Goal: Information Seeking & Learning: Learn about a topic

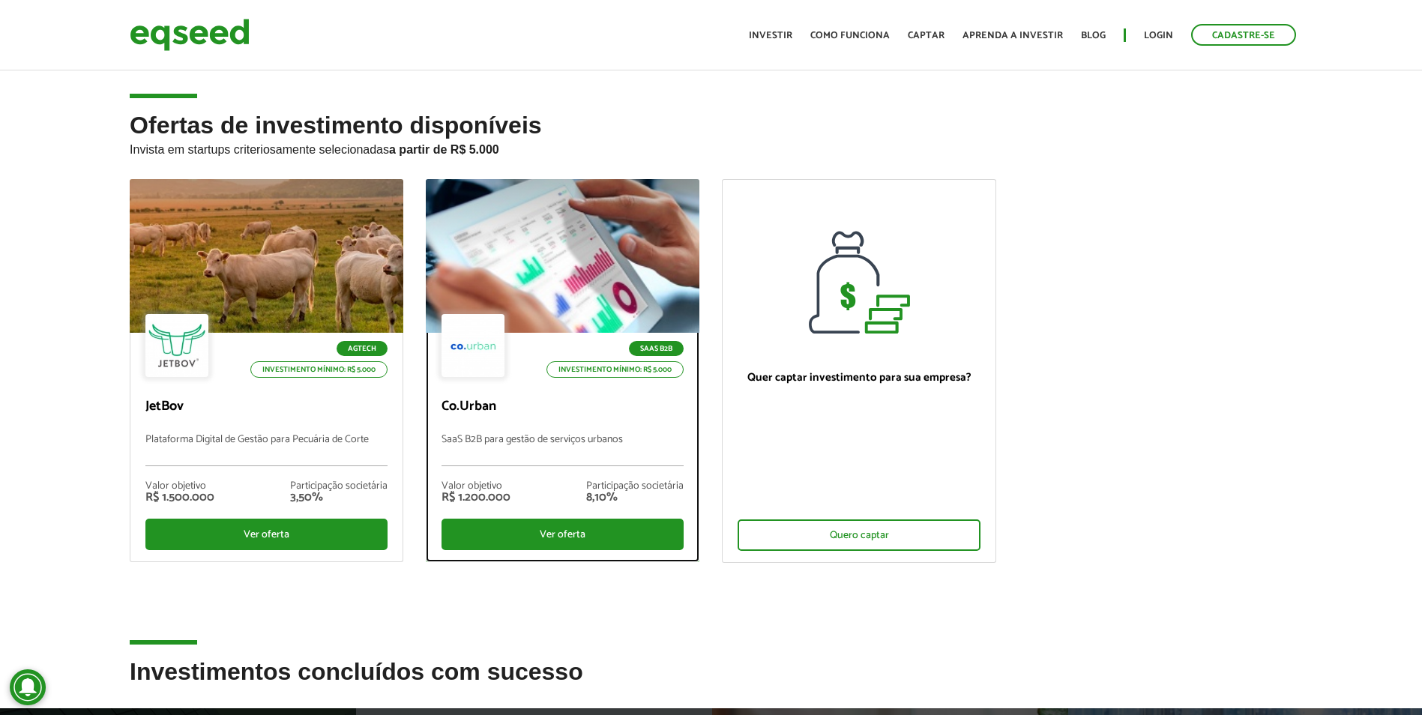
click at [575, 418] on div "SaaS B2B Investimento mínimo: R$ 5.000 Co.Urban SaaS B2B para gestão de serviço…" at bounding box center [563, 447] width 272 height 229
